Goal: Understand process/instructions: Learn how to perform a task or action

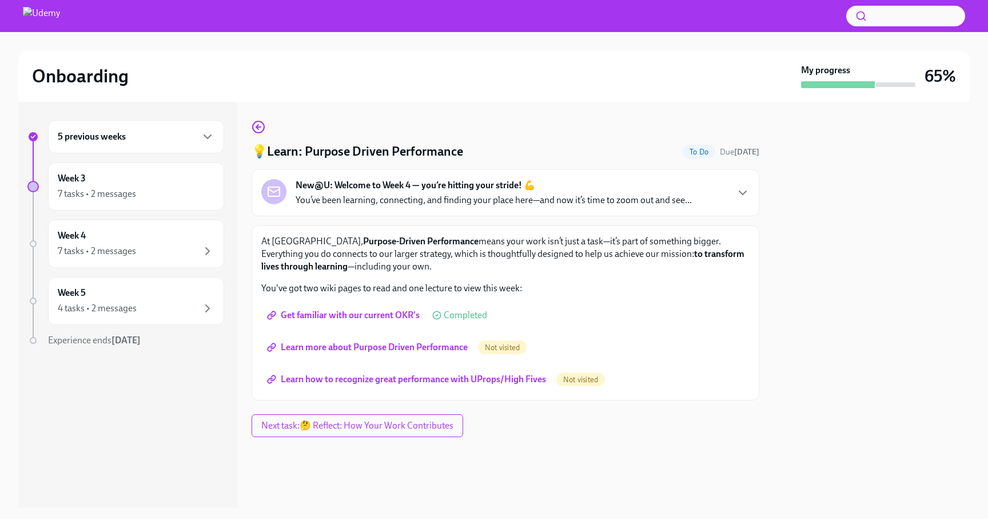
click at [354, 347] on span "Learn more about Purpose Driven Performance" at bounding box center [368, 346] width 198 height 11
click at [491, 381] on span "Learn how to recognize great performance with UProps/High Fives" at bounding box center [407, 378] width 277 height 11
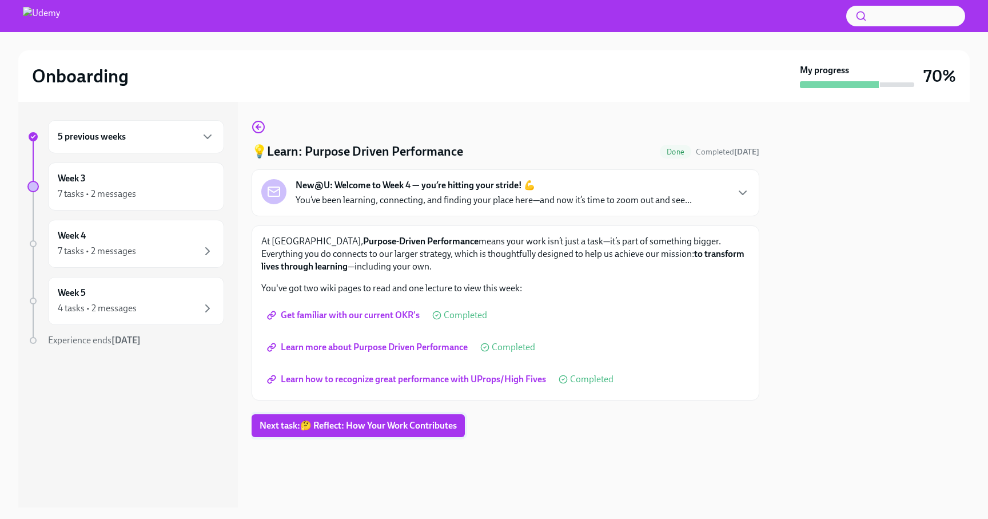
click at [368, 430] on span "Next task : 🤔 Reflect: How Your Work Contributes" at bounding box center [358, 425] width 197 height 11
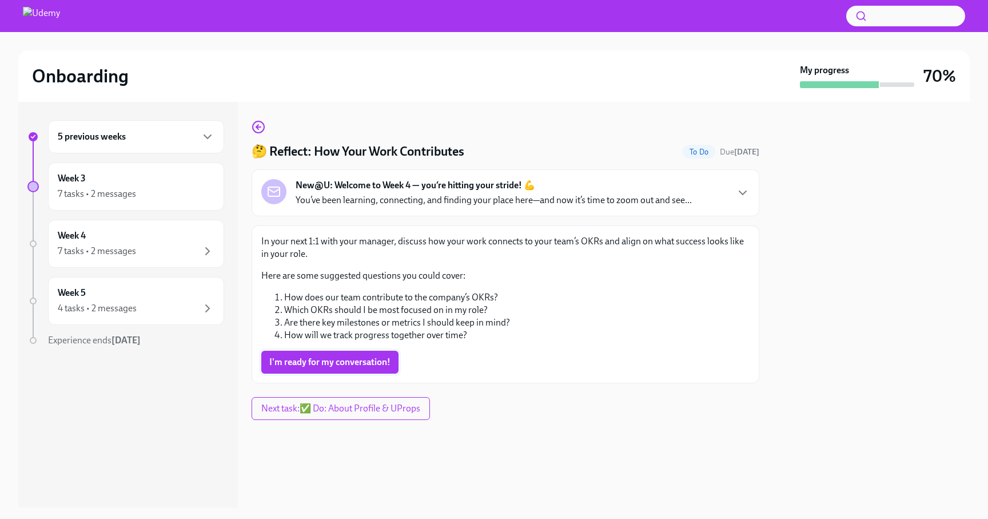
click at [355, 365] on span "I'm ready for my conversation!" at bounding box center [329, 361] width 121 height 11
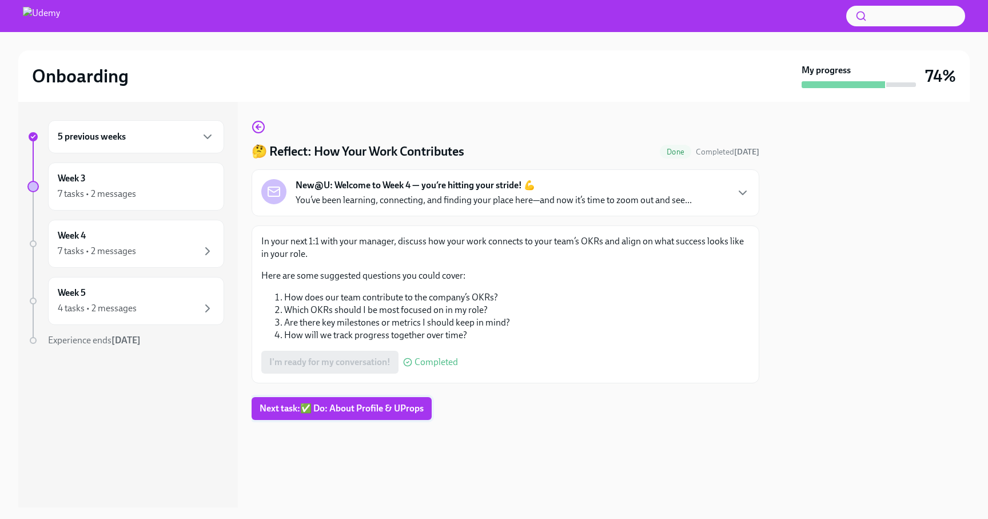
click at [361, 412] on span "Next task : ✅ Do: About Profile & UProps" at bounding box center [342, 407] width 164 height 11
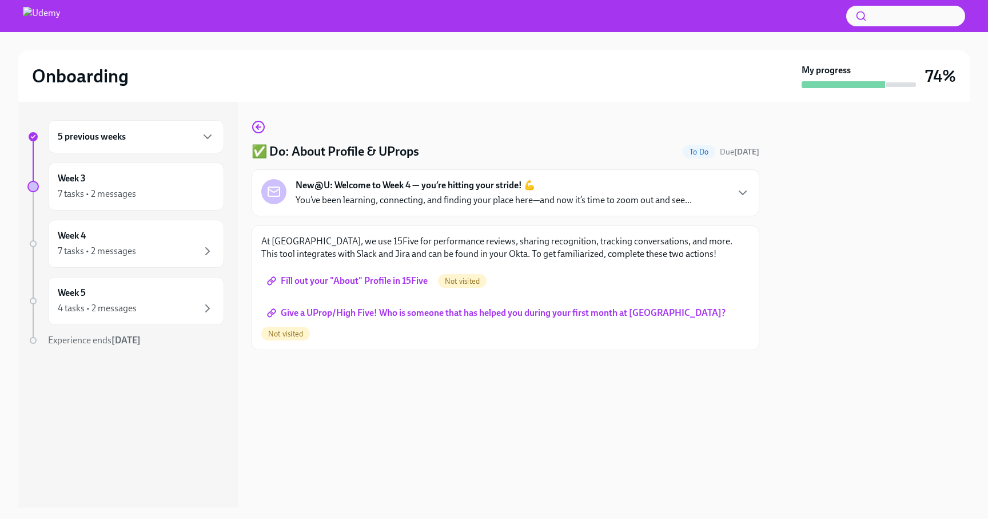
click at [394, 277] on span "Fill out your "About" Profile in 15Five" at bounding box center [348, 280] width 158 height 11
click at [393, 314] on span "Give a UProp/High Five! Who is someone that has helped you during your first mo…" at bounding box center [497, 312] width 456 height 11
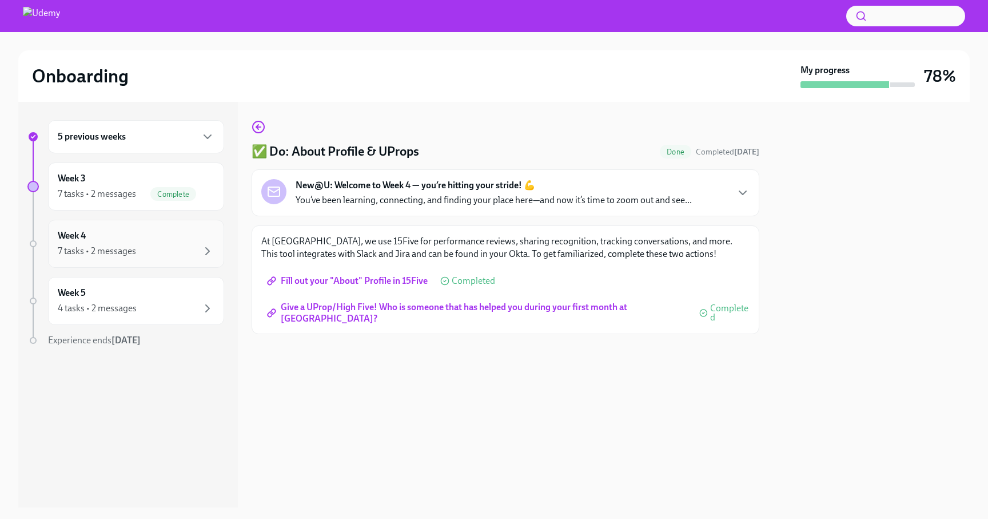
click at [125, 238] on div "Week 4 7 tasks • 2 messages" at bounding box center [136, 243] width 157 height 29
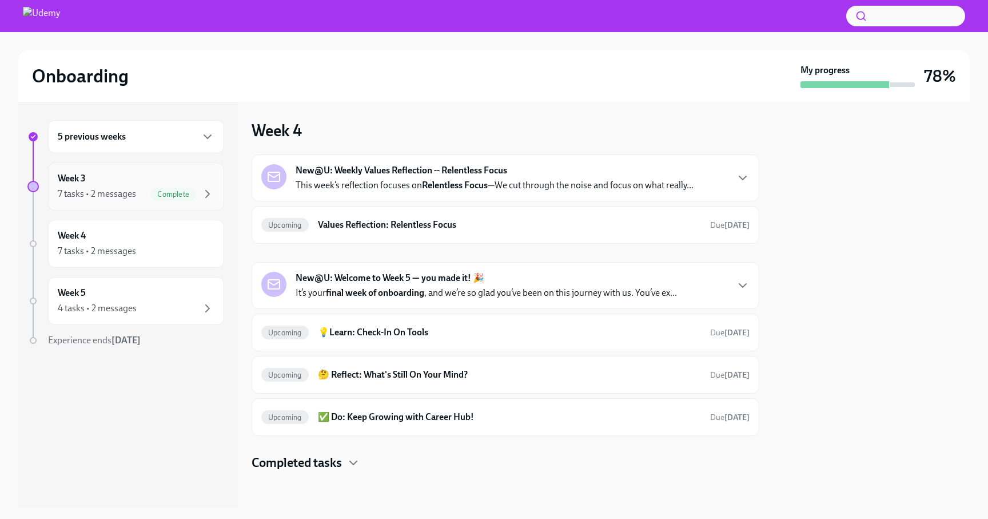
click at [121, 203] on div "Week 3 7 tasks • 2 messages Complete" at bounding box center [136, 186] width 176 height 48
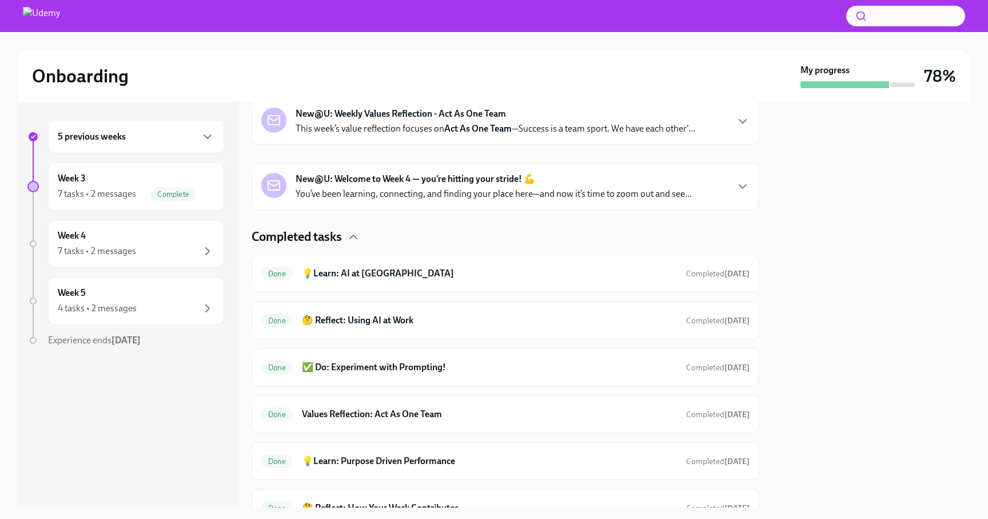
scroll to position [296, 0]
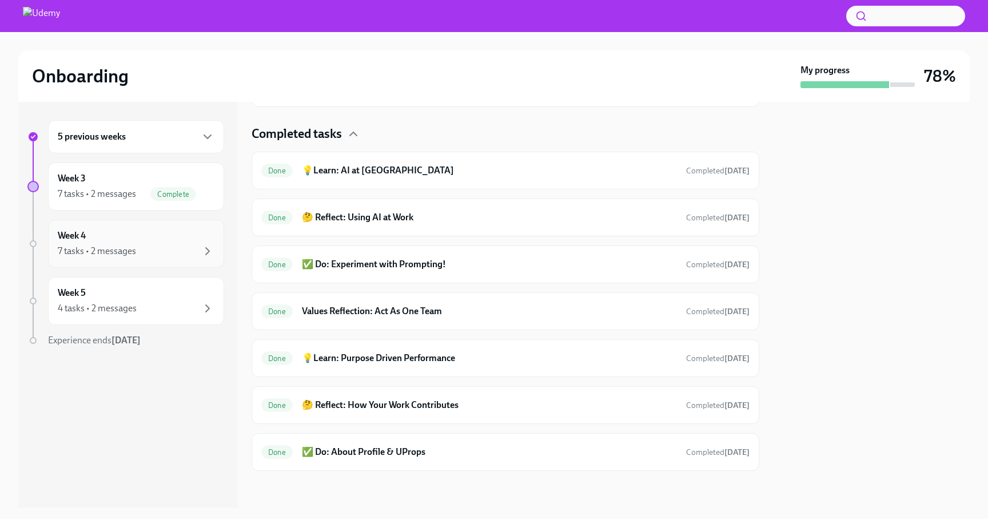
click at [149, 249] on div "7 tasks • 2 messages" at bounding box center [136, 251] width 157 height 14
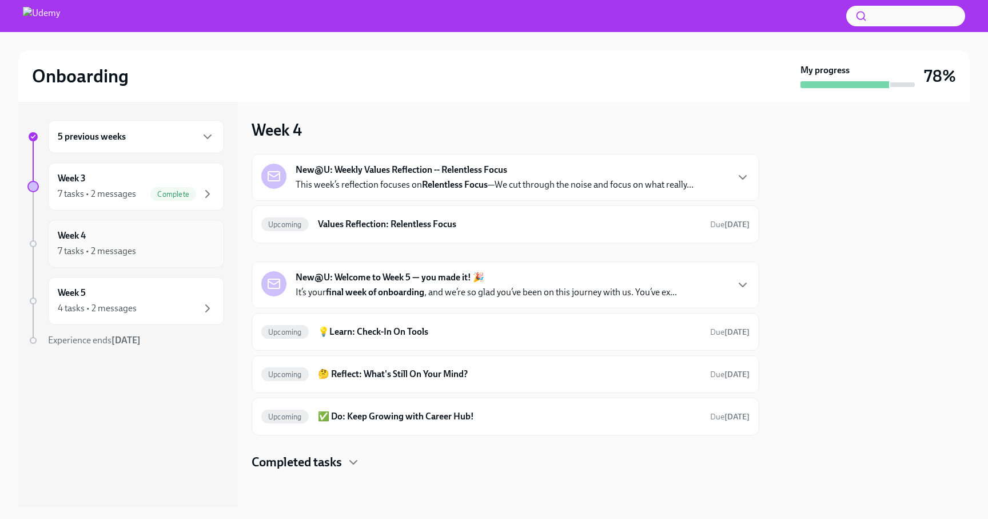
scroll to position [1, 0]
click at [473, 167] on strong "New@U: Weekly Values Reflection -- Relentless Focus" at bounding box center [402, 170] width 212 height 13
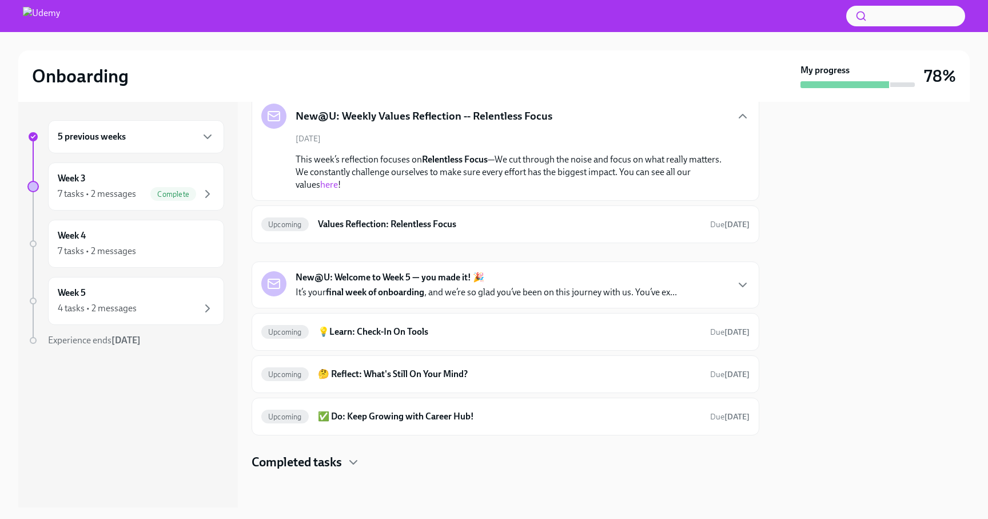
click at [473, 167] on p "This week’s reflection focuses on Relentless Focus —We cut through the noise an…" at bounding box center [514, 172] width 436 height 38
click at [740, 112] on icon "button" at bounding box center [743, 116] width 14 height 14
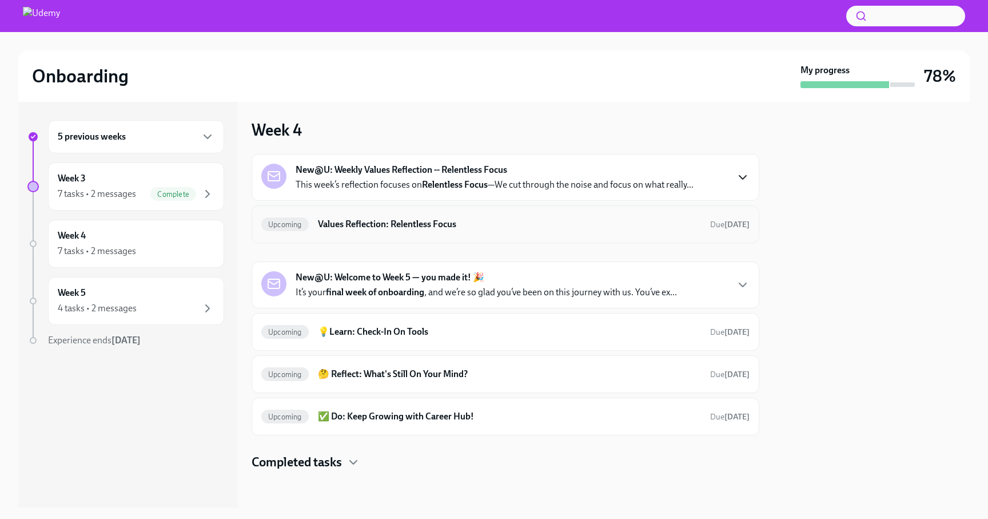
click at [736, 230] on div "Upcoming Values Reflection: Relentless Focus Due [DATE]" at bounding box center [505, 224] width 488 height 18
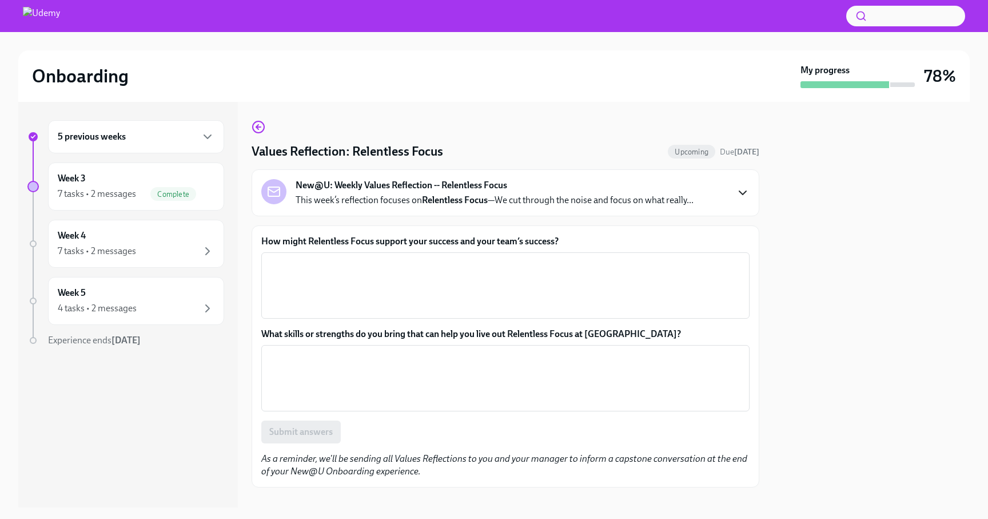
click at [742, 196] on icon "button" at bounding box center [743, 193] width 14 height 14
